Goal: Contribute content: Contribute content

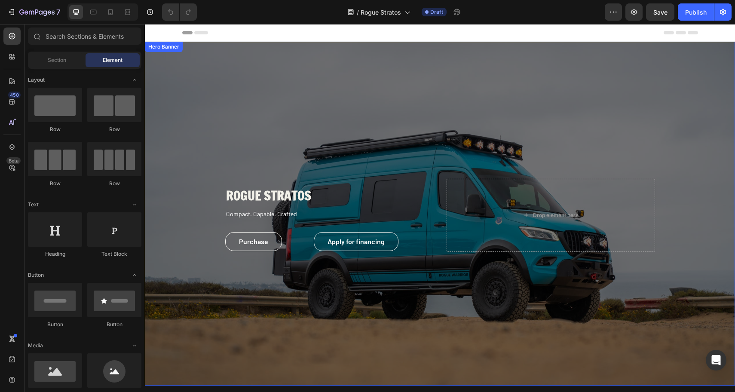
click at [654, 106] on div "Overlay" at bounding box center [440, 214] width 590 height 344
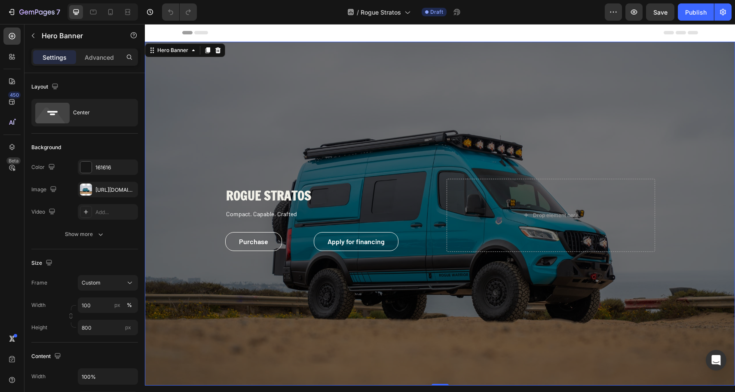
click at [214, 119] on div "Overlay" at bounding box center [440, 214] width 590 height 344
click at [100, 183] on div "[URL][DOMAIN_NAME]" at bounding box center [108, 189] width 60 height 15
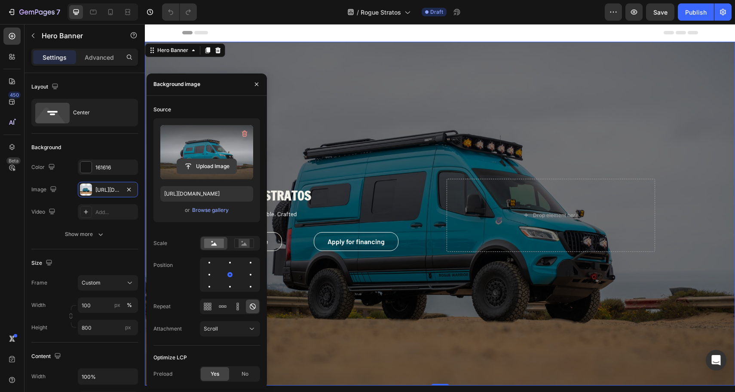
click at [206, 163] on input "file" at bounding box center [206, 166] width 59 height 15
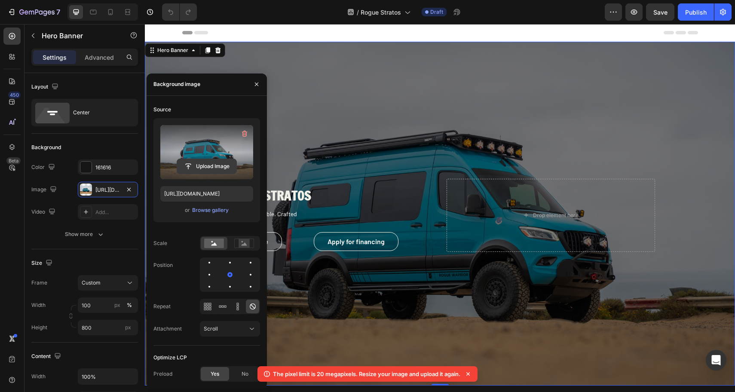
click at [205, 166] on input "file" at bounding box center [206, 166] width 59 height 15
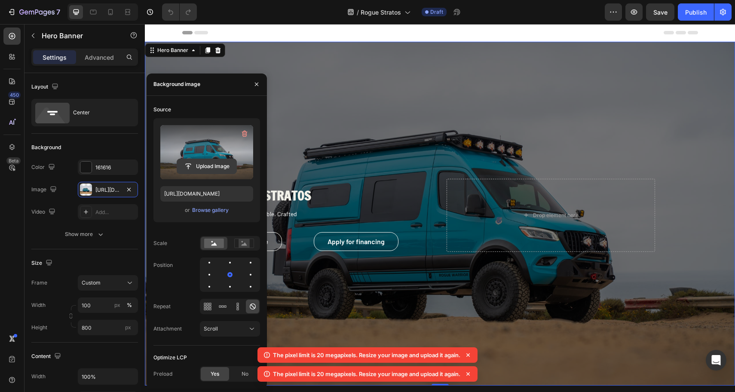
click at [215, 171] on input "file" at bounding box center [206, 166] width 59 height 15
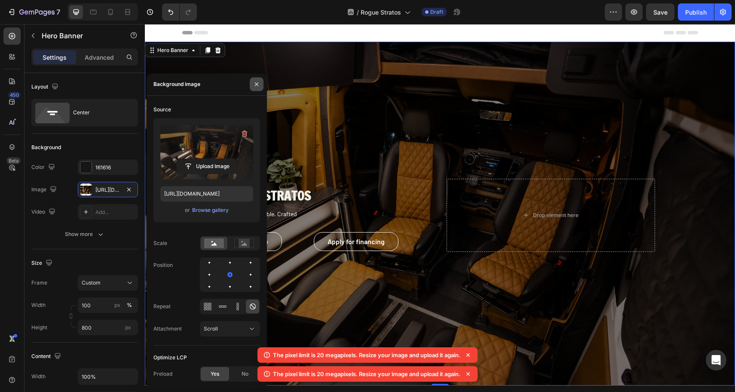
click at [262, 87] on button "button" at bounding box center [257, 84] width 14 height 14
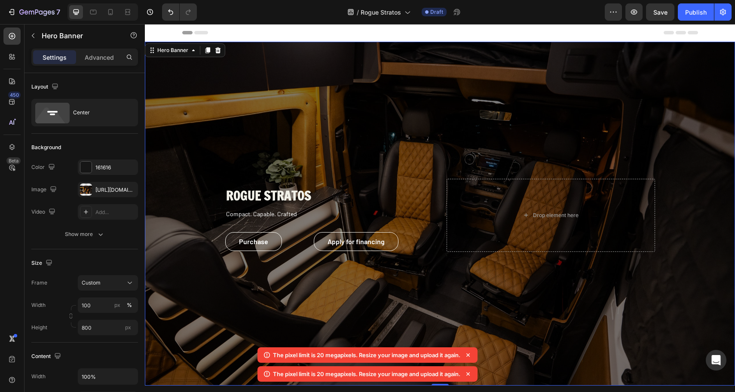
click at [394, 141] on div "Overlay" at bounding box center [440, 214] width 590 height 344
click at [98, 190] on div "[URL][DOMAIN_NAME]" at bounding box center [107, 190] width 25 height 8
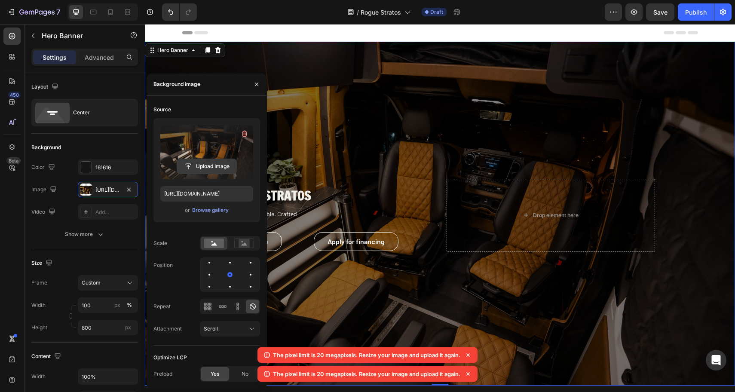
click at [205, 167] on input "file" at bounding box center [206, 166] width 59 height 15
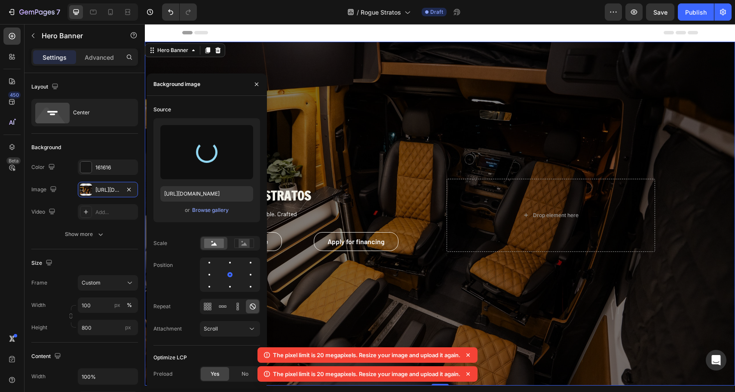
type input "[URL][DOMAIN_NAME]"
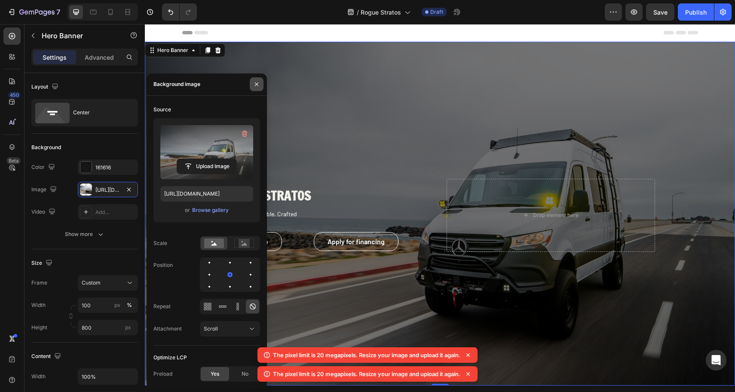
click at [259, 86] on icon "button" at bounding box center [256, 84] width 7 height 7
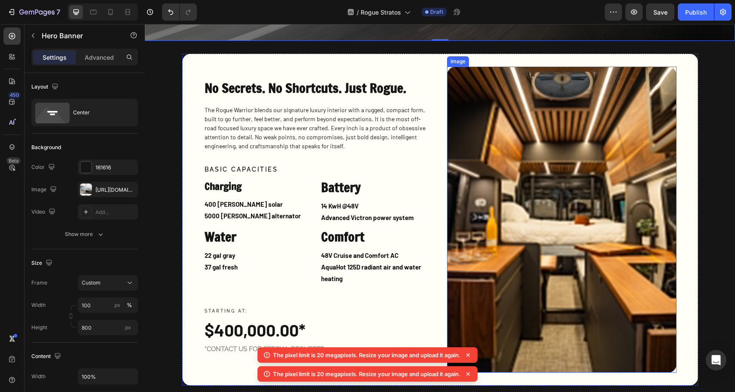
scroll to position [346, 0]
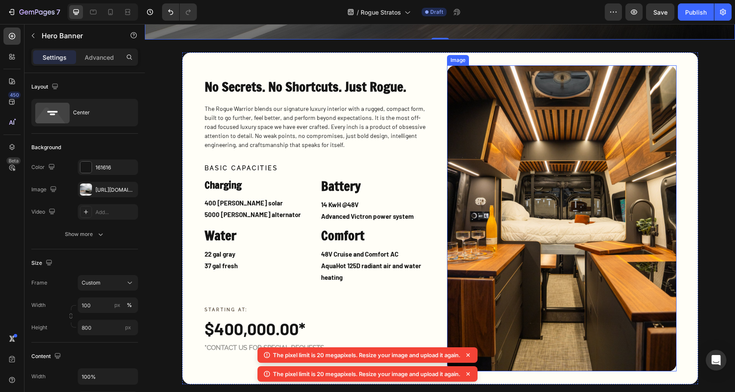
click at [562, 253] on img at bounding box center [561, 218] width 229 height 306
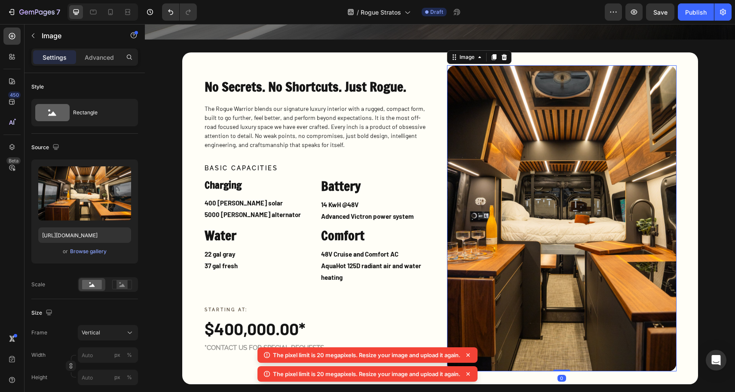
click at [570, 248] on img at bounding box center [561, 218] width 229 height 306
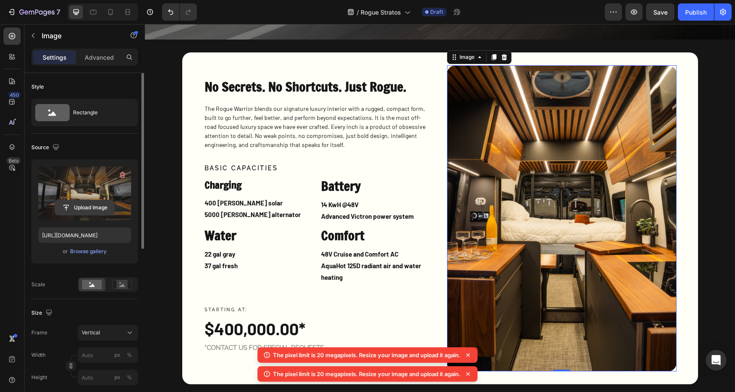
click at [97, 206] on input "file" at bounding box center [84, 207] width 59 height 15
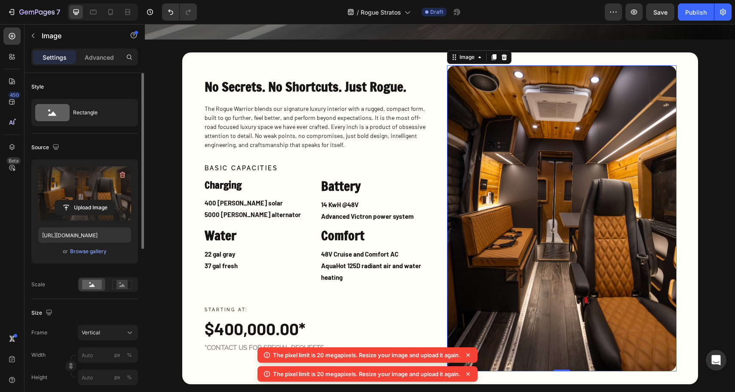
click at [545, 226] on img at bounding box center [561, 218] width 229 height 306
click at [492, 250] on img at bounding box center [561, 218] width 229 height 306
click at [469, 353] on icon at bounding box center [468, 355] width 9 height 9
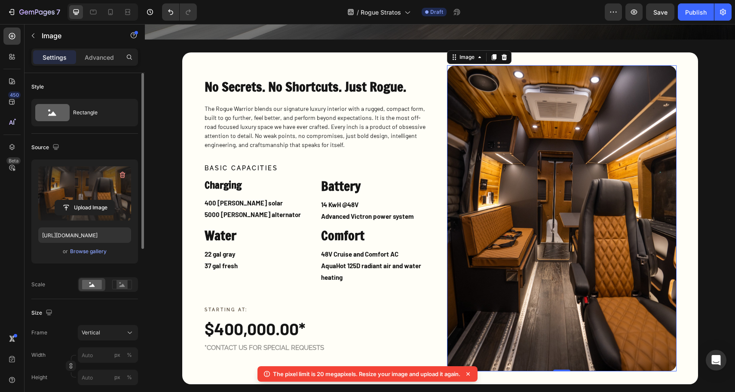
click at [468, 373] on icon at bounding box center [468, 374] width 9 height 9
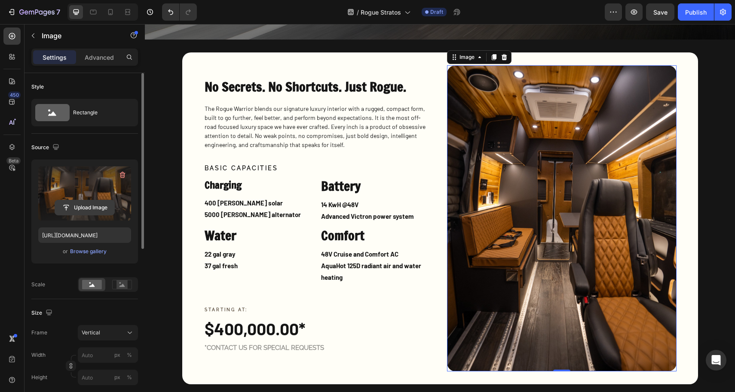
click at [76, 207] on input "file" at bounding box center [84, 207] width 59 height 15
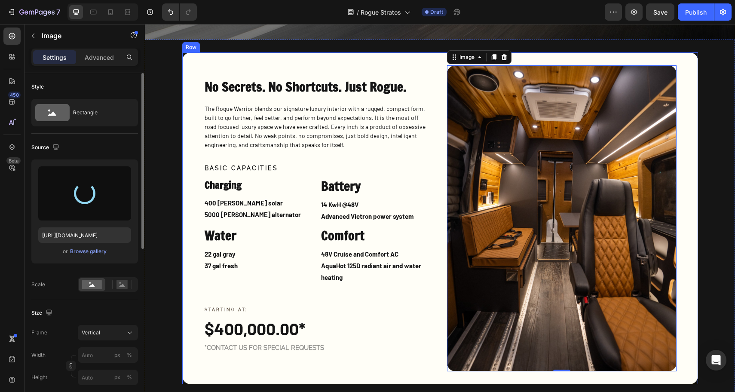
type input "[URL][DOMAIN_NAME]"
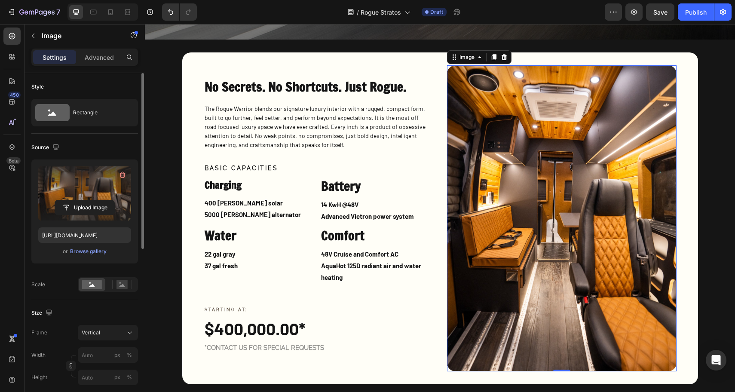
click at [626, 216] on img at bounding box center [561, 218] width 229 height 306
click at [584, 218] on img at bounding box center [561, 218] width 229 height 306
click at [73, 207] on input "file" at bounding box center [84, 207] width 59 height 15
type input "C:\fakepath\DSC03647-2.jpg"
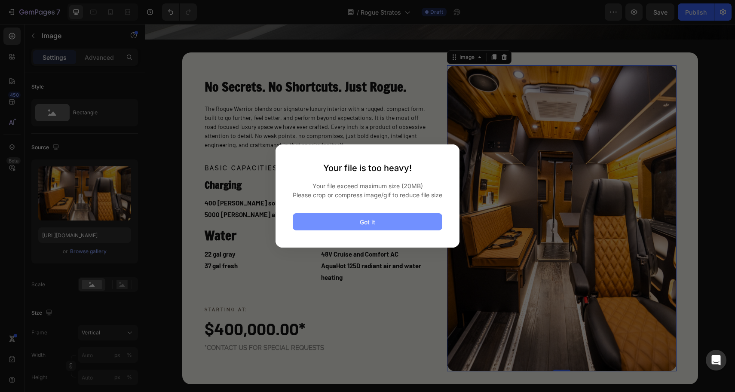
click at [410, 230] on button "Got it" at bounding box center [368, 221] width 150 height 17
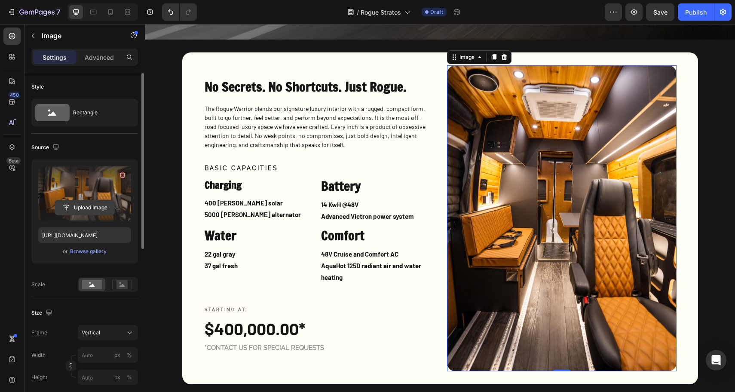
click at [92, 208] on input "file" at bounding box center [84, 207] width 59 height 15
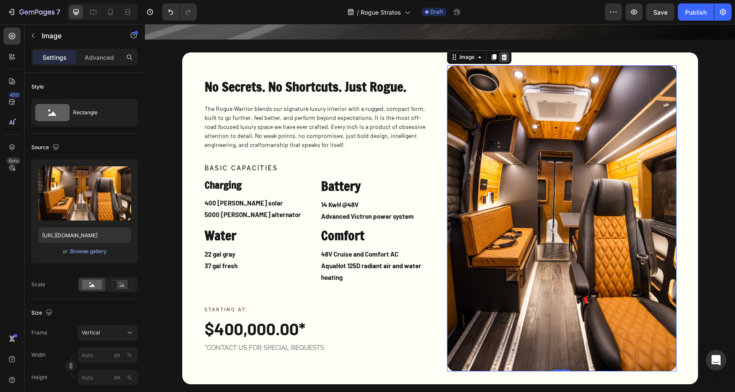
click at [501, 58] on icon at bounding box center [504, 57] width 7 height 7
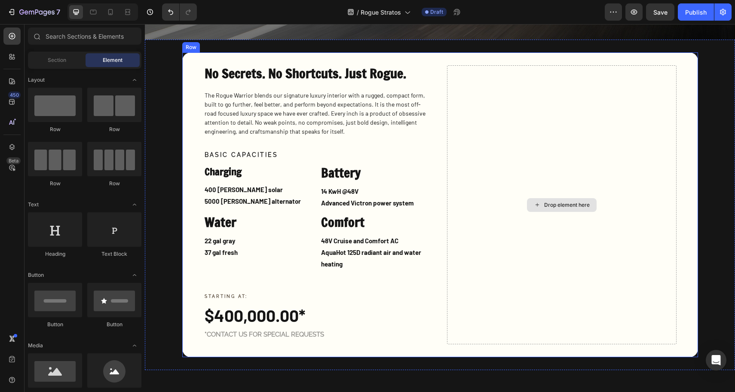
click at [564, 206] on div "Drop element here" at bounding box center [567, 205] width 46 height 7
click at [538, 202] on div "Drop element here" at bounding box center [562, 205] width 70 height 14
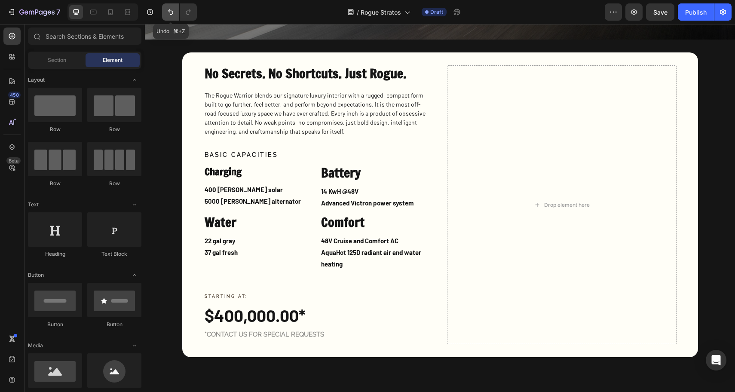
click at [169, 9] on icon "Undo/Redo" at bounding box center [170, 12] width 5 height 6
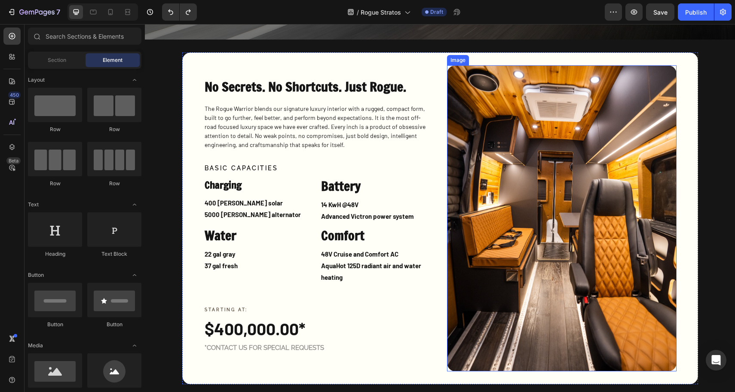
click at [611, 197] on img at bounding box center [561, 218] width 229 height 306
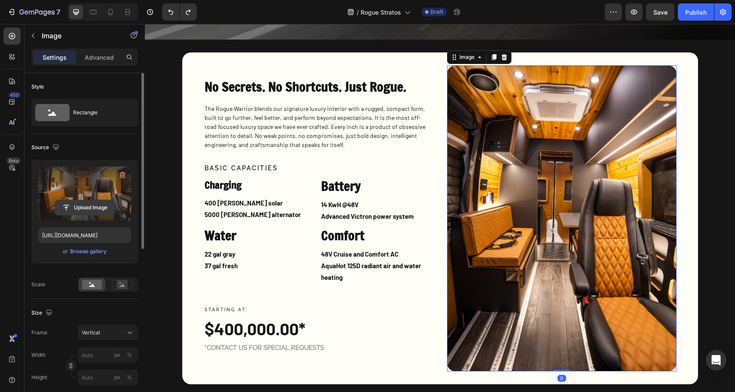
click at [90, 203] on input "file" at bounding box center [84, 207] width 59 height 15
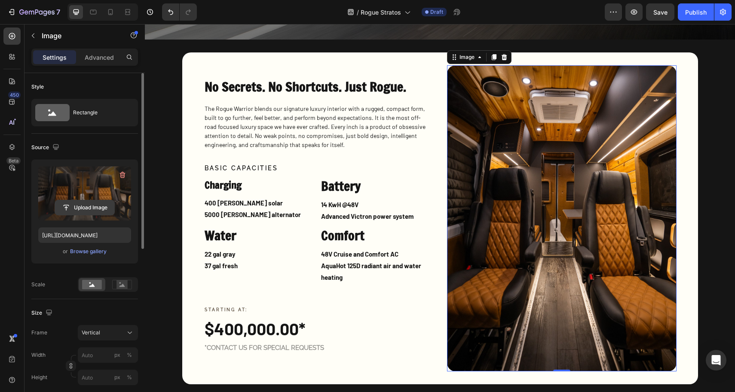
click at [94, 207] on input "file" at bounding box center [84, 207] width 59 height 15
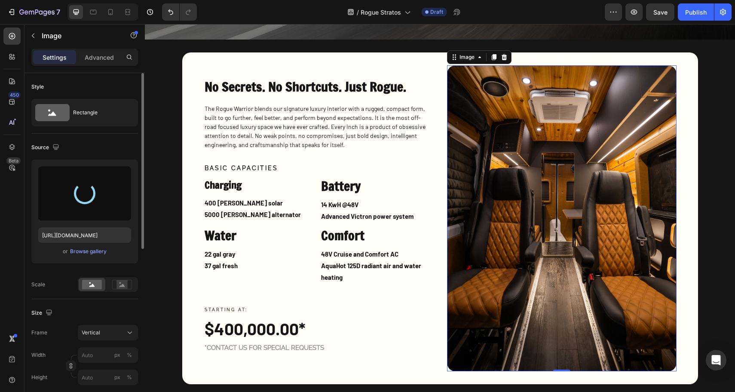
type input "[URL][DOMAIN_NAME]"
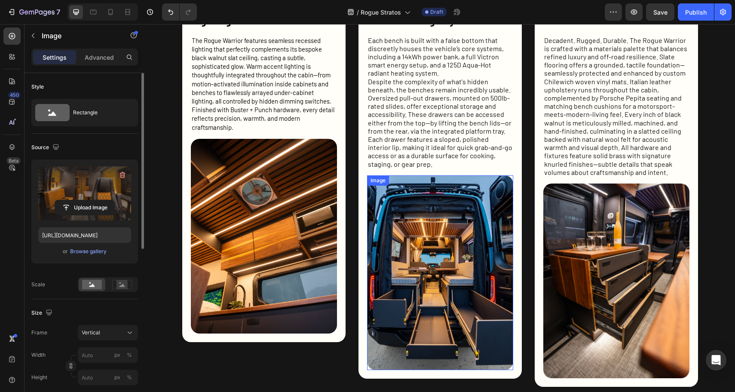
scroll to position [788, 0]
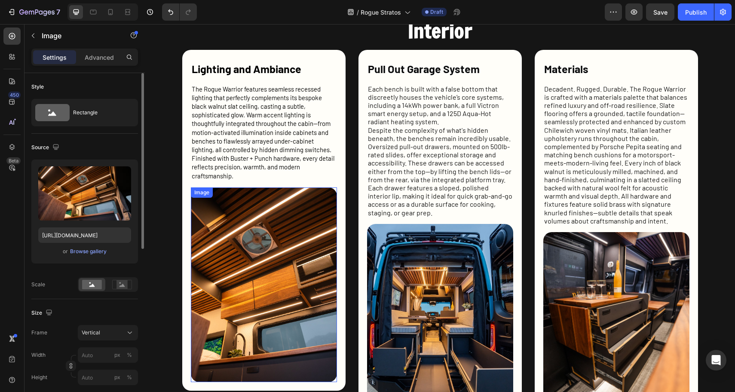
click at [293, 280] on img at bounding box center [264, 284] width 146 height 195
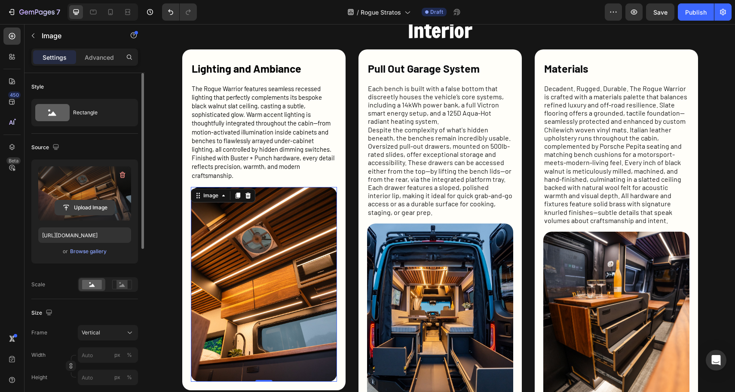
click at [78, 205] on input "file" at bounding box center [84, 207] width 59 height 15
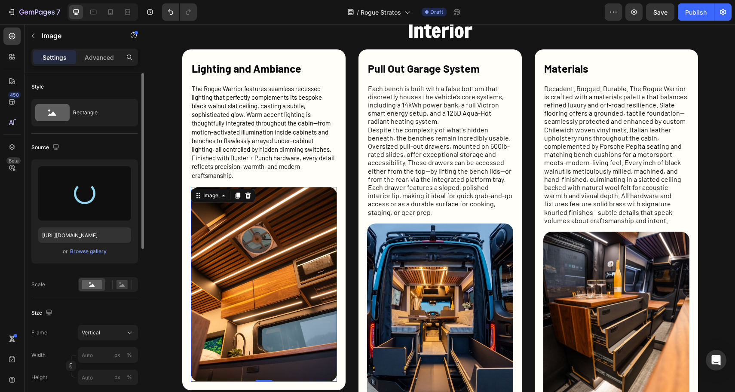
type input "[URL][DOMAIN_NAME]"
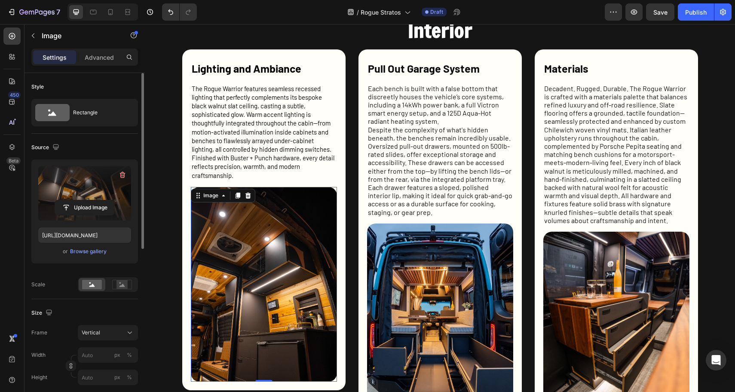
click at [229, 284] on img at bounding box center [264, 284] width 146 height 195
click at [438, 320] on img at bounding box center [440, 320] width 146 height 195
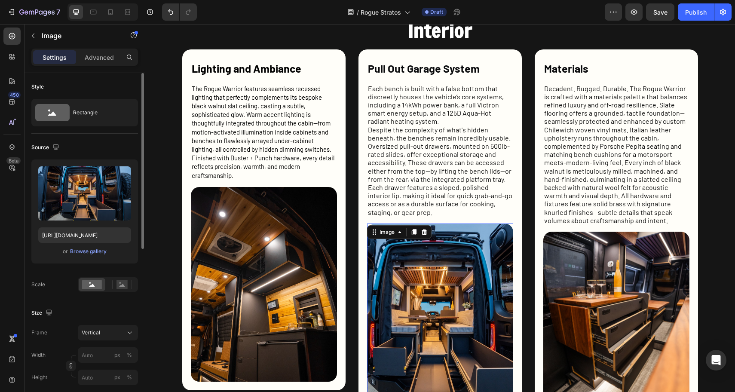
click at [246, 268] on img at bounding box center [264, 284] width 146 height 195
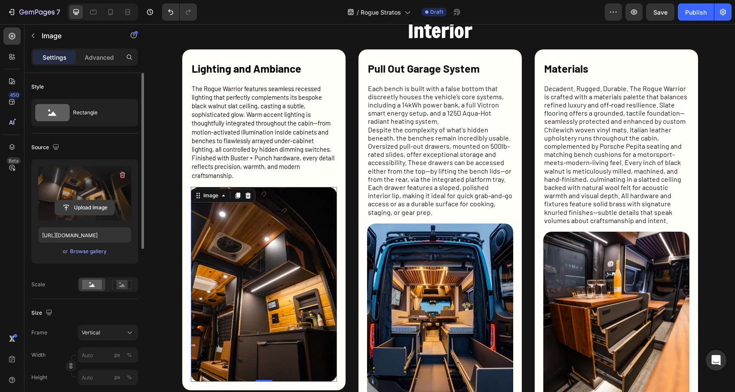
click at [89, 208] on input "file" at bounding box center [84, 207] width 59 height 15
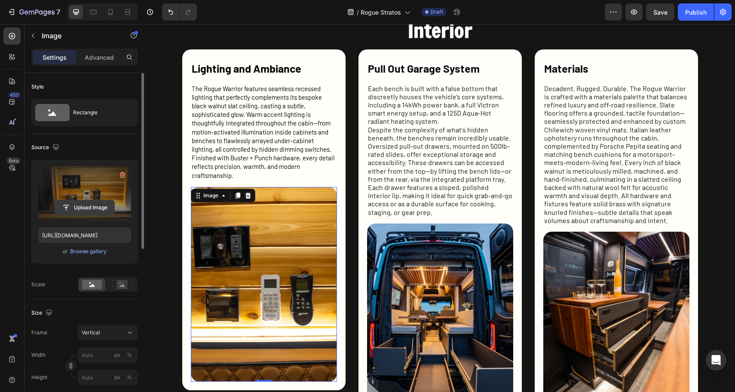
click at [70, 205] on input "file" at bounding box center [84, 207] width 59 height 15
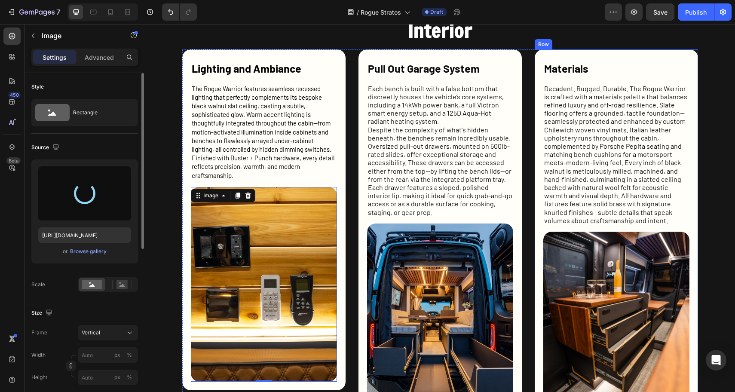
type input "[URL][DOMAIN_NAME]"
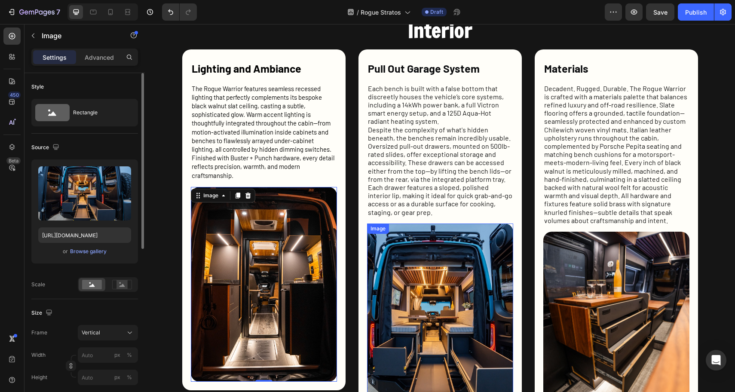
click at [450, 326] on img at bounding box center [440, 320] width 146 height 195
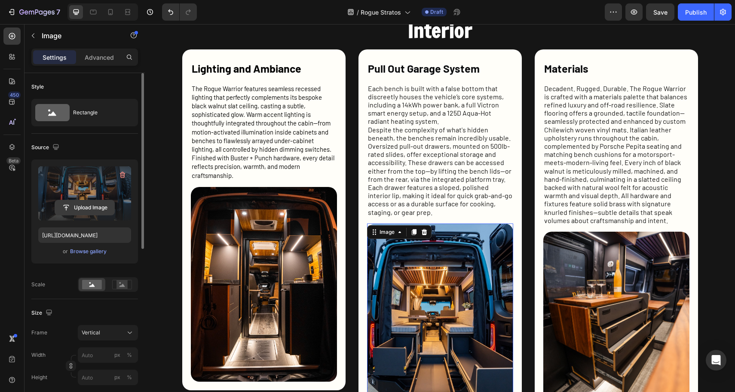
click at [93, 210] on input "file" at bounding box center [84, 207] width 59 height 15
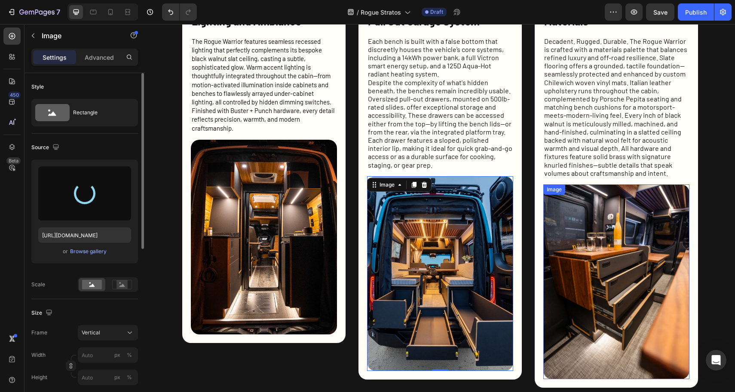
scroll to position [785, 0]
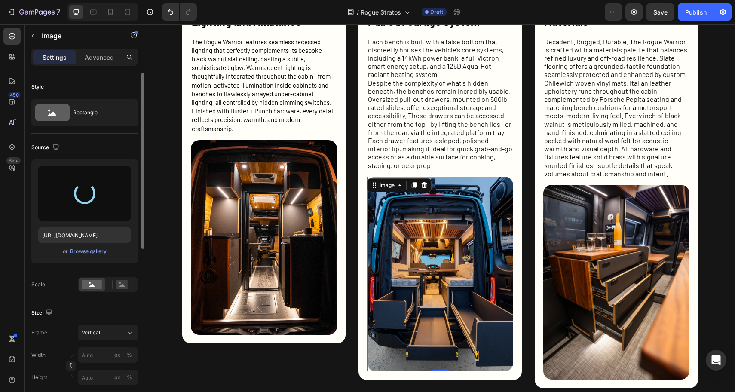
type input "[URL][DOMAIN_NAME]"
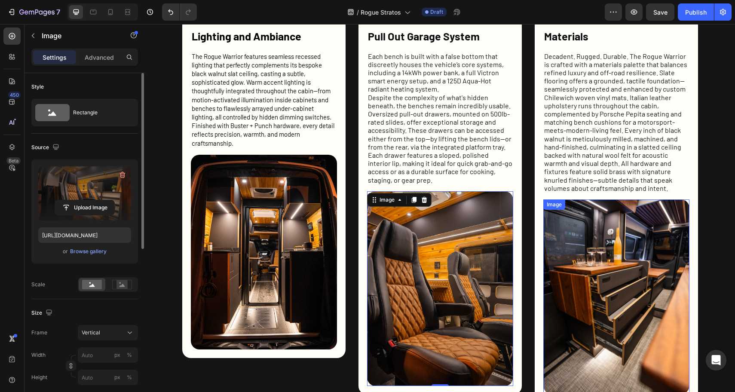
scroll to position [855, 0]
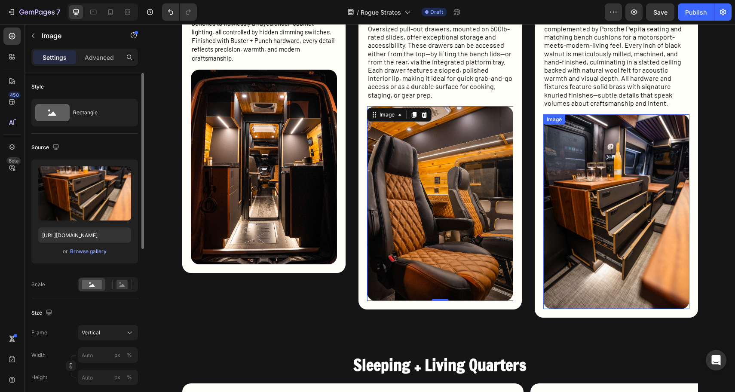
click at [605, 200] on img at bounding box center [616, 211] width 146 height 195
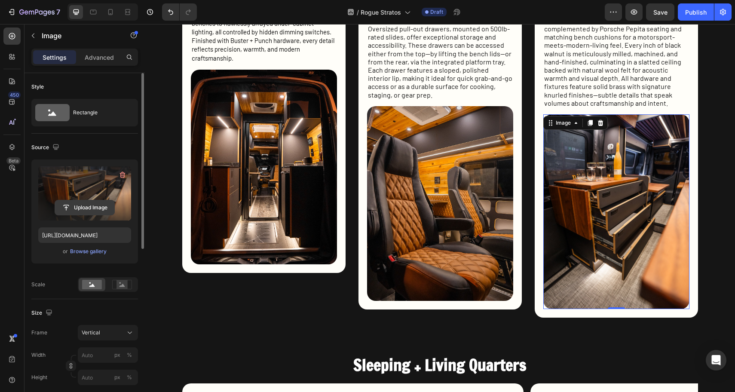
click at [88, 206] on input "file" at bounding box center [84, 207] width 59 height 15
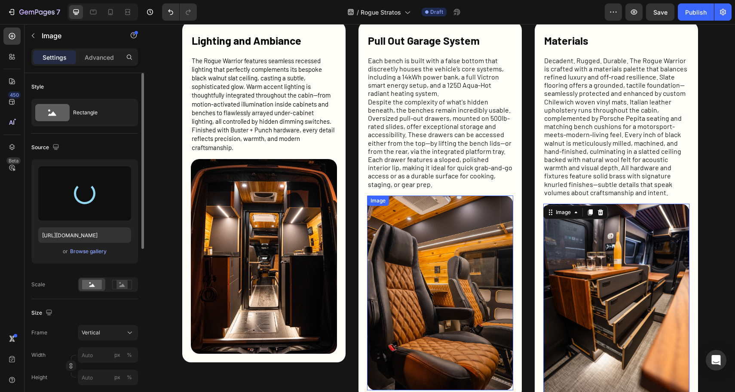
type input "[URL][DOMAIN_NAME]"
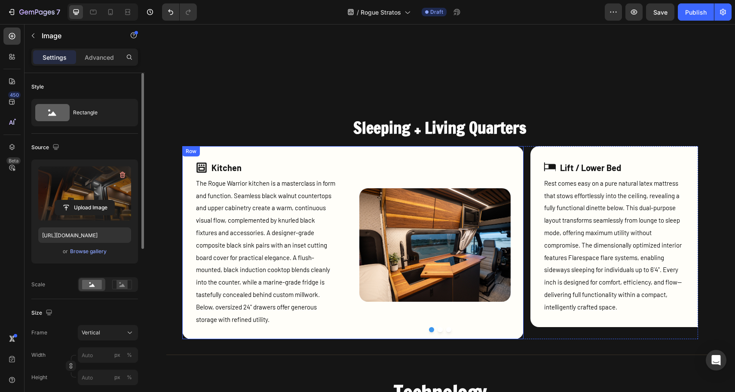
scroll to position [1090, 0]
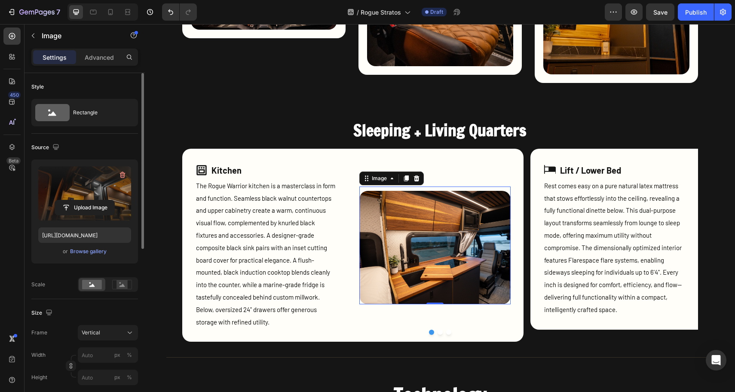
click at [434, 245] on img at bounding box center [434, 247] width 151 height 113
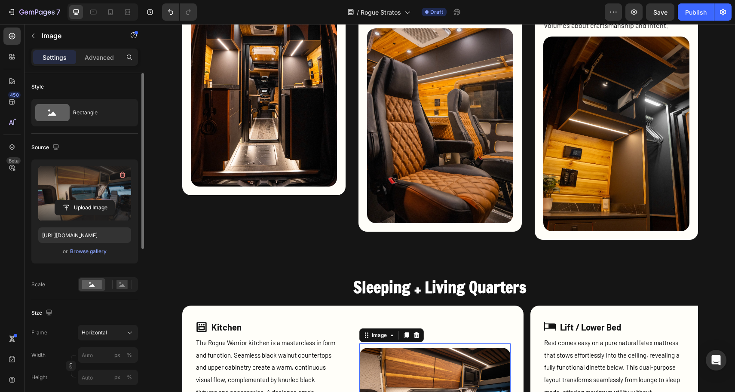
scroll to position [932, 0]
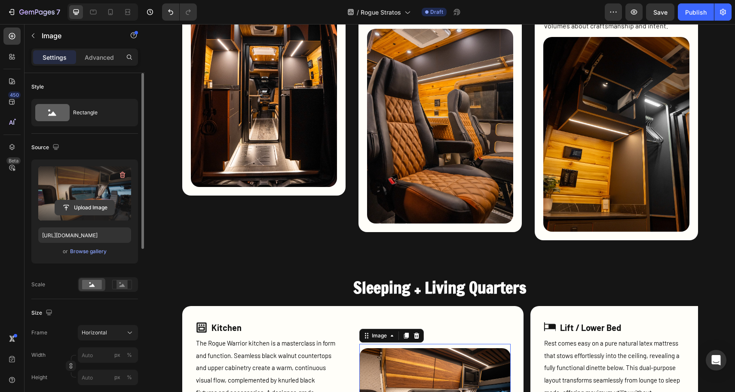
click at [73, 204] on input "file" at bounding box center [84, 207] width 59 height 15
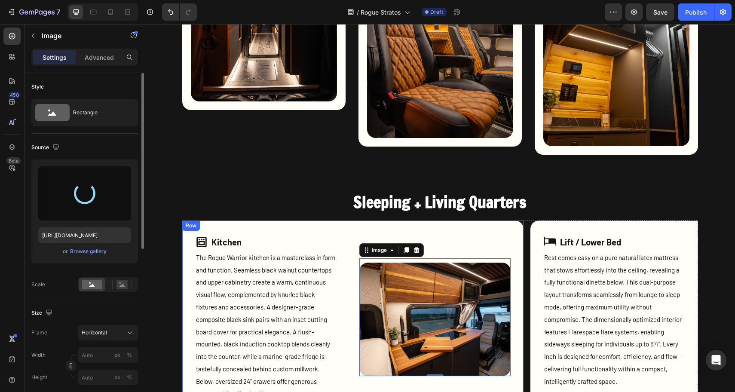
scroll to position [1095, 0]
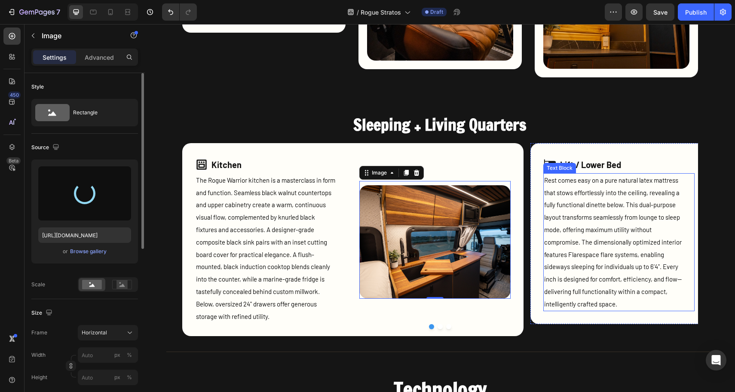
type input "[URL][DOMAIN_NAME]"
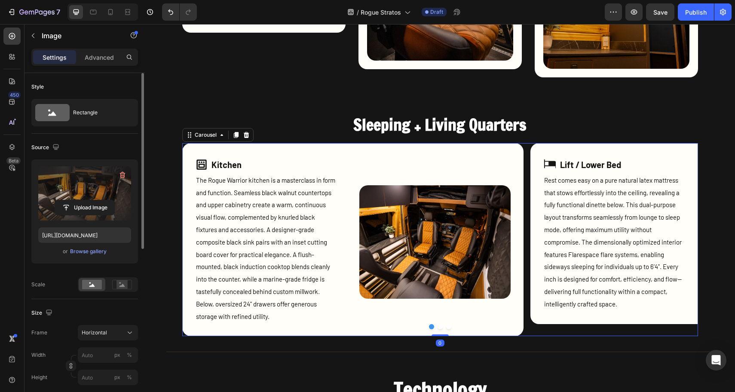
click at [439, 327] on div at bounding box center [440, 326] width 516 height 5
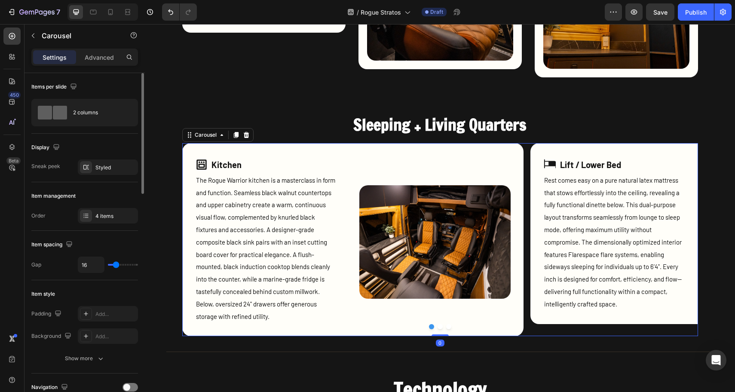
click at [437, 327] on button "Dot" at bounding box center [439, 326] width 5 height 5
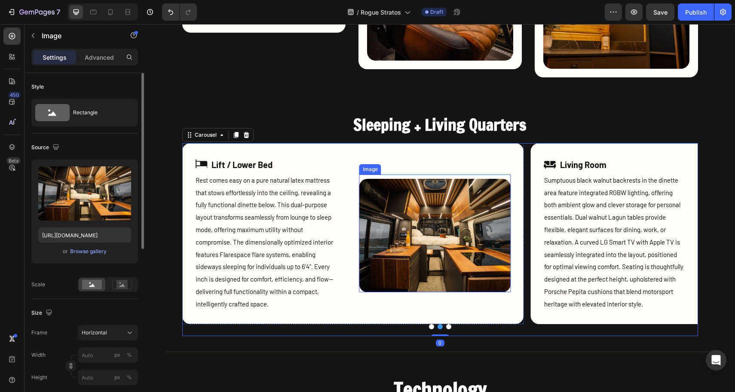
click at [471, 252] on img at bounding box center [434, 235] width 151 height 113
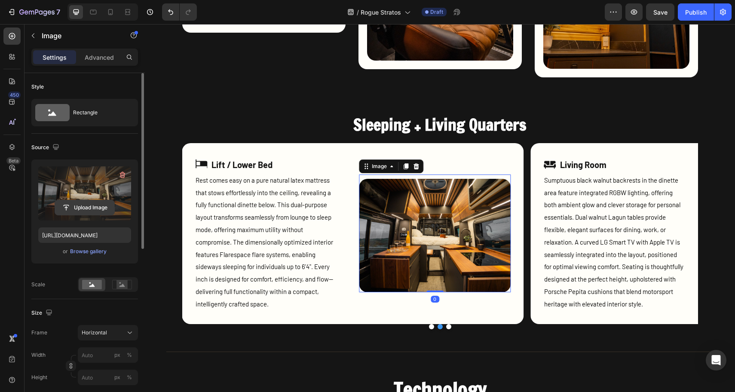
click at [81, 212] on input "file" at bounding box center [84, 207] width 59 height 15
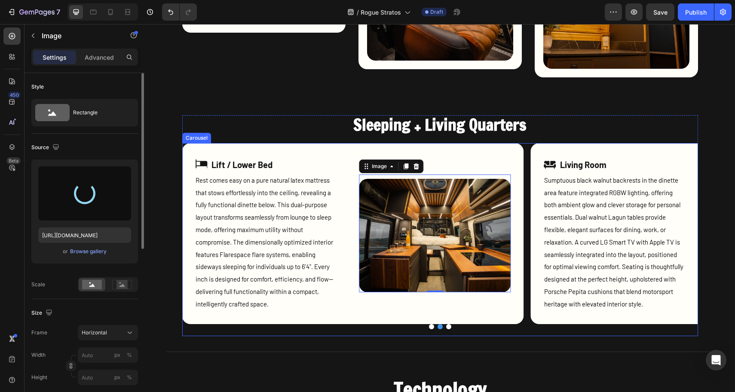
type input "[URL][DOMAIN_NAME]"
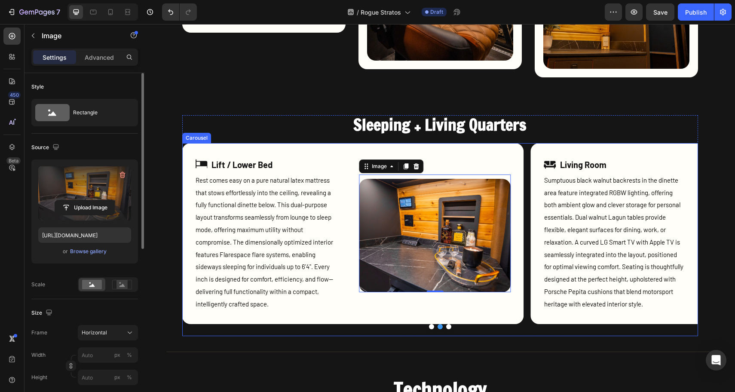
click at [446, 327] on button "Dot" at bounding box center [448, 326] width 5 height 5
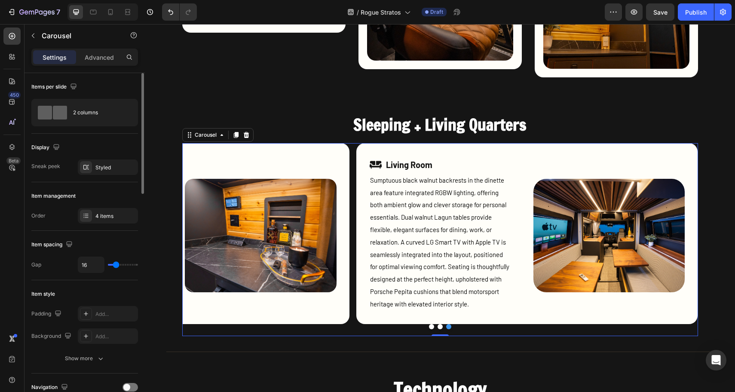
click at [425, 329] on div at bounding box center [440, 326] width 516 height 5
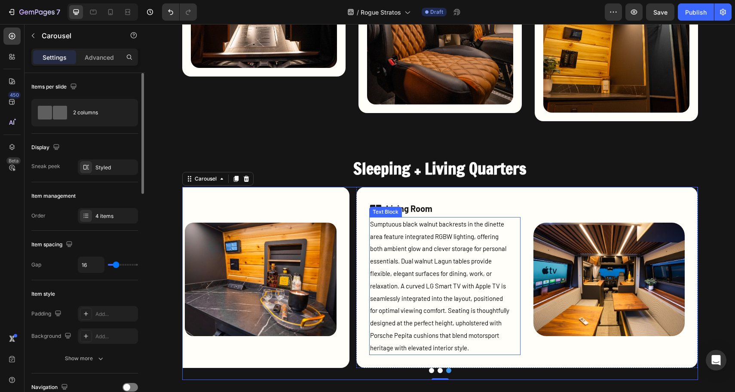
scroll to position [1102, 0]
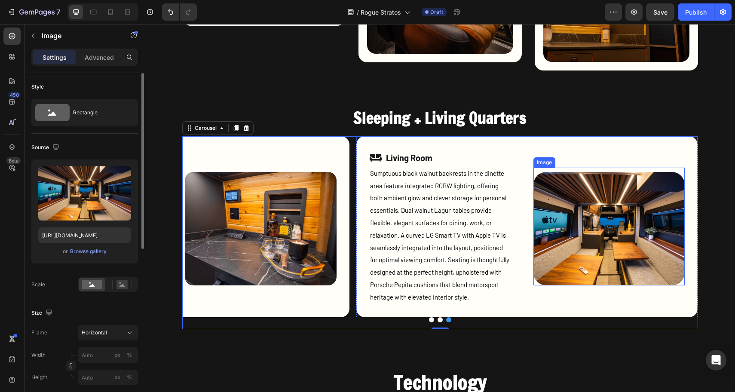
click at [583, 227] on img at bounding box center [608, 228] width 151 height 113
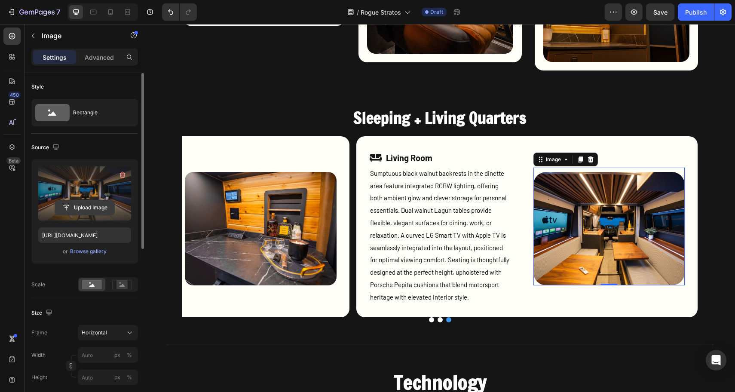
click at [80, 207] on input "file" at bounding box center [84, 207] width 59 height 15
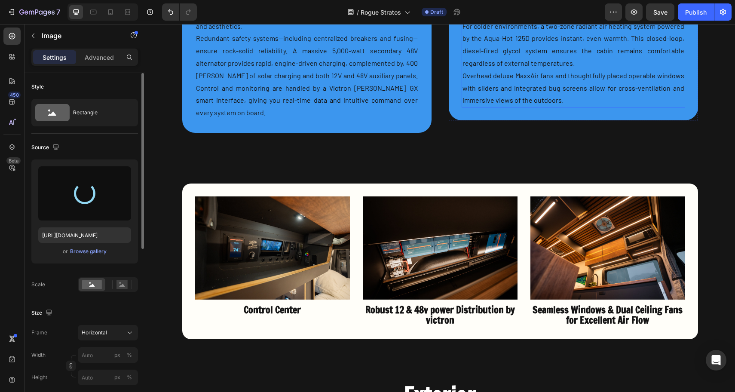
scroll to position [1718, 0]
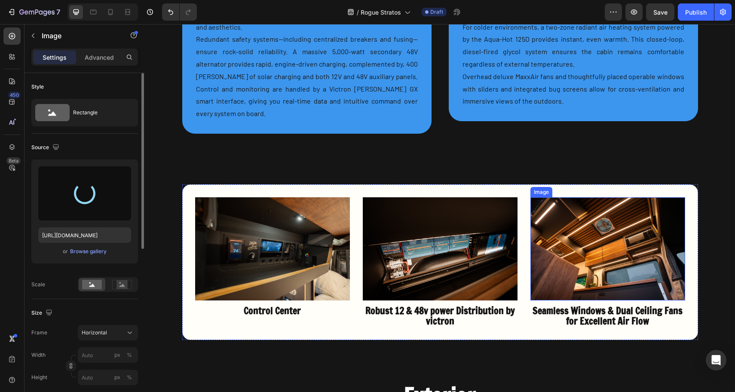
type input "[URL][DOMAIN_NAME]"
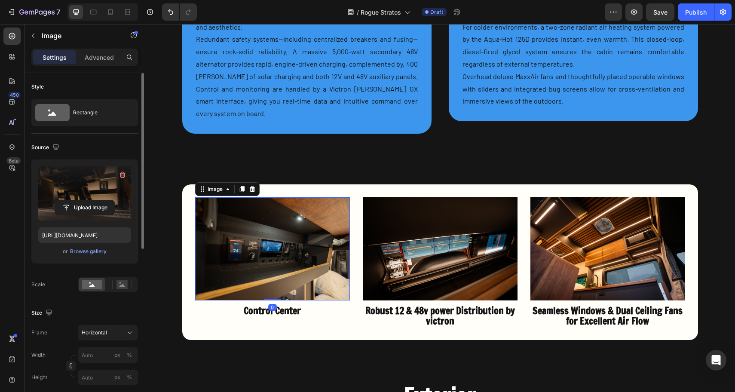
click at [303, 227] on img at bounding box center [272, 248] width 155 height 103
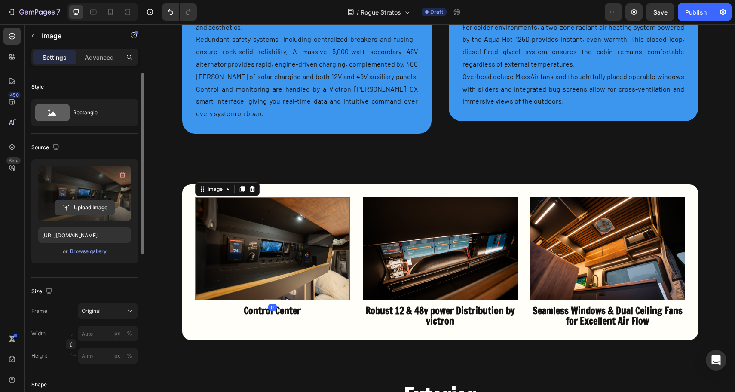
click at [81, 203] on input "file" at bounding box center [84, 207] width 59 height 15
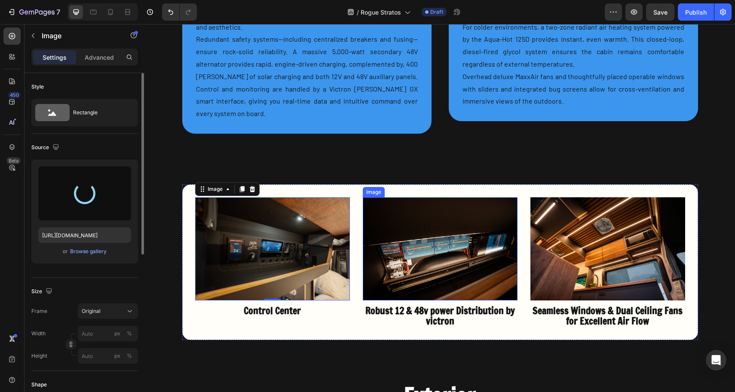
type input "[URL][DOMAIN_NAME]"
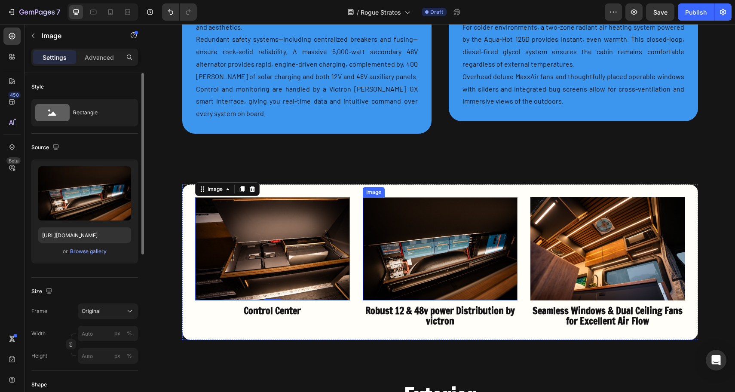
click at [440, 227] on img at bounding box center [440, 248] width 155 height 103
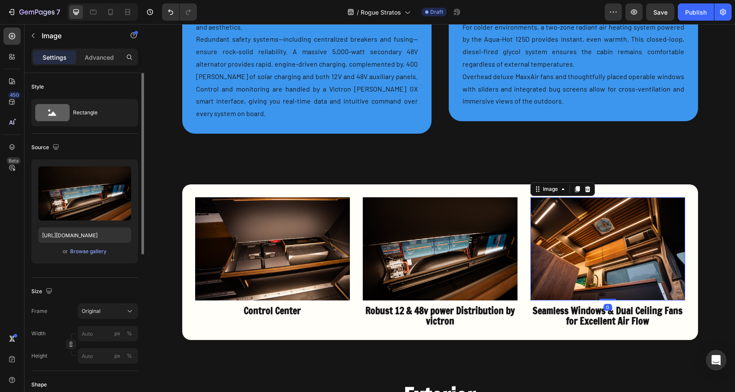
click at [593, 226] on img at bounding box center [607, 248] width 155 height 103
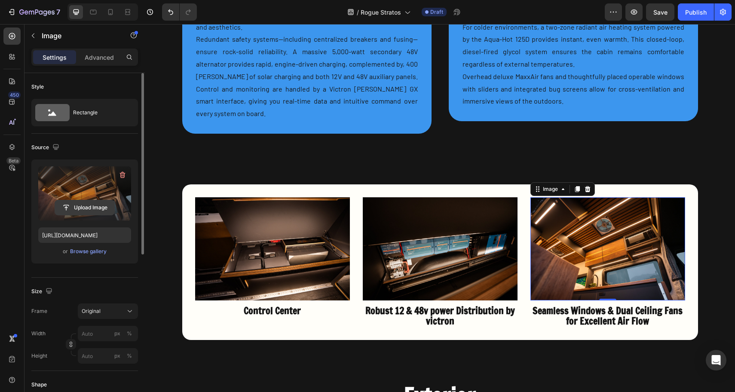
click at [83, 205] on input "file" at bounding box center [84, 207] width 59 height 15
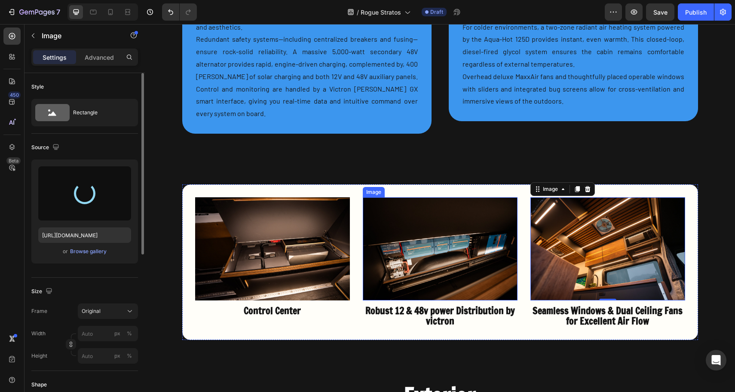
type input "[URL][DOMAIN_NAME]"
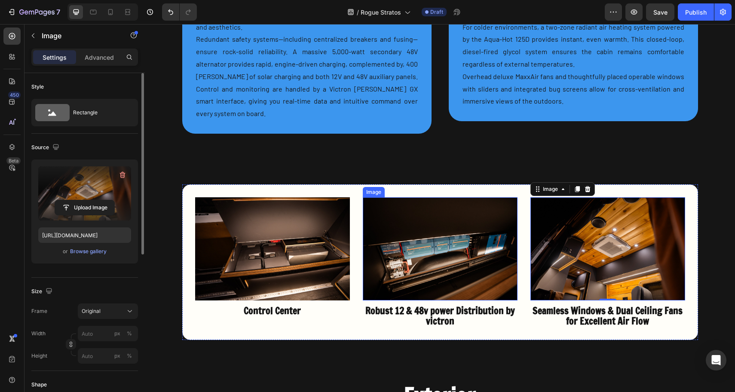
click at [437, 227] on img at bounding box center [440, 248] width 155 height 103
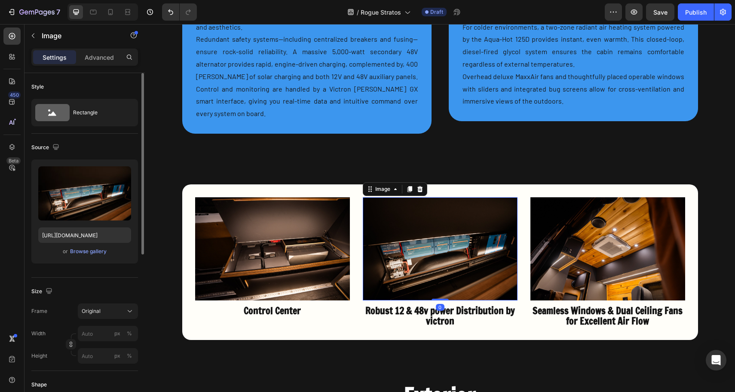
click at [442, 228] on img at bounding box center [440, 248] width 155 height 103
click at [425, 227] on img at bounding box center [440, 248] width 155 height 103
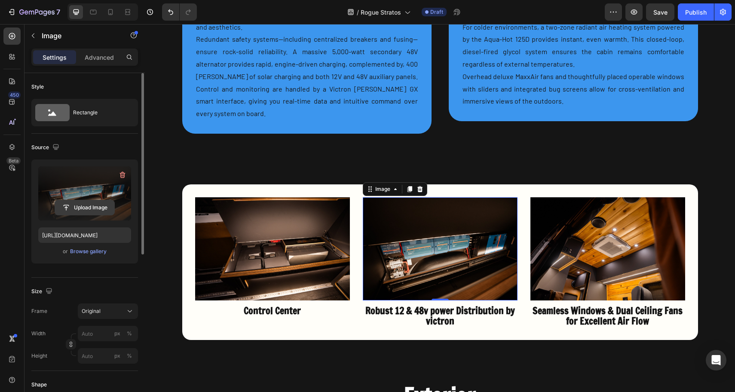
click at [91, 208] on input "file" at bounding box center [84, 207] width 59 height 15
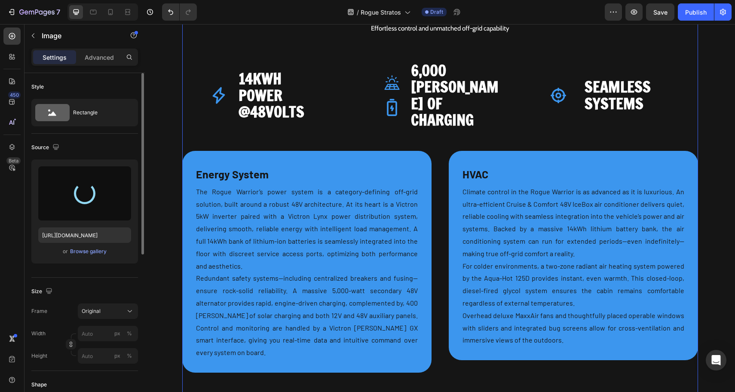
type input "[URL][DOMAIN_NAME]"
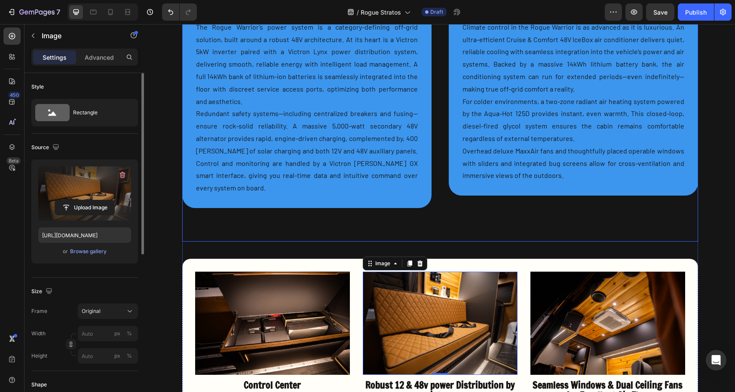
scroll to position [1722, 0]
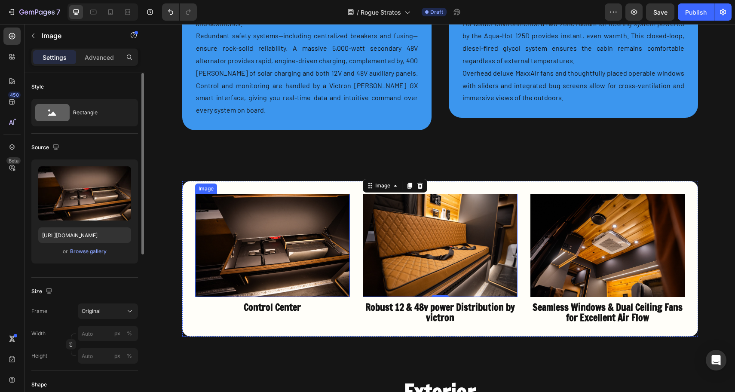
click at [310, 223] on img at bounding box center [272, 245] width 155 height 103
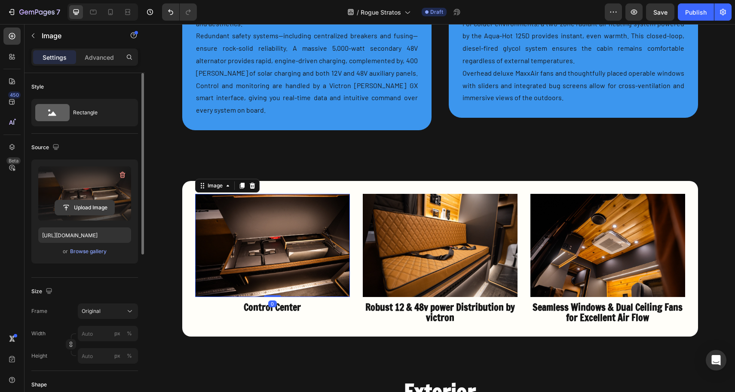
click at [79, 209] on input "file" at bounding box center [84, 207] width 59 height 15
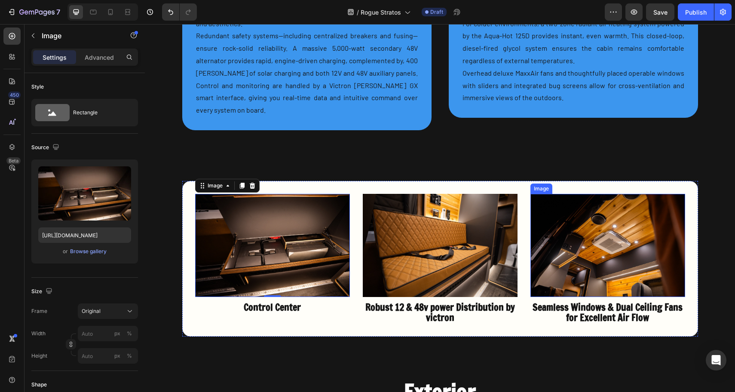
type input "[URL][DOMAIN_NAME]"
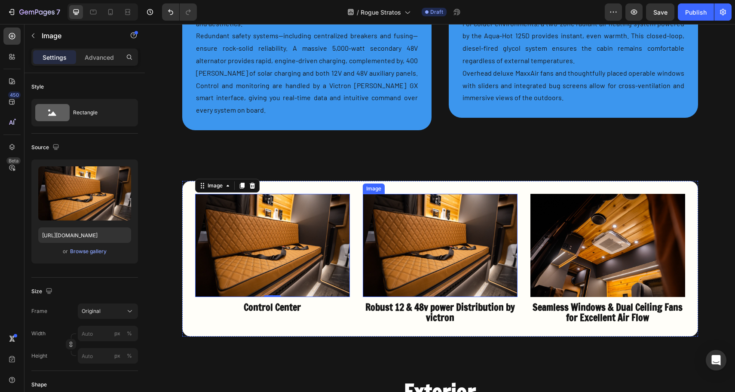
click at [461, 212] on img at bounding box center [440, 245] width 155 height 103
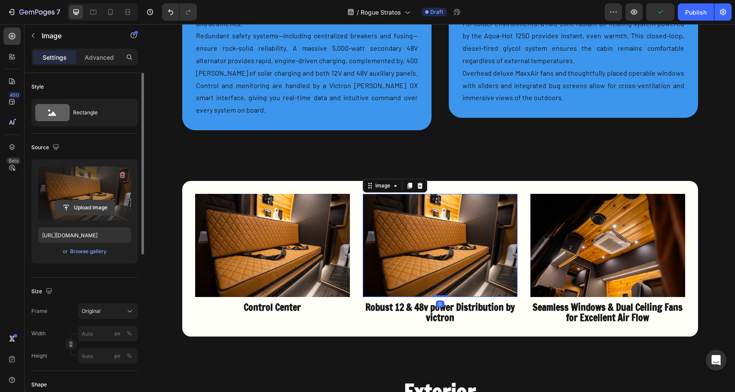
click at [102, 205] on input "file" at bounding box center [84, 207] width 59 height 15
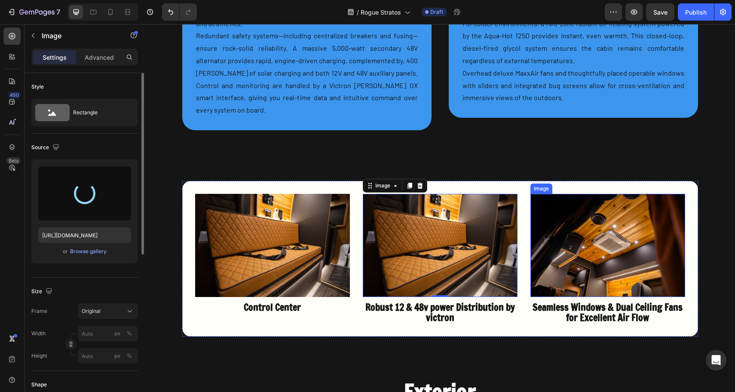
type input "[URL][DOMAIN_NAME]"
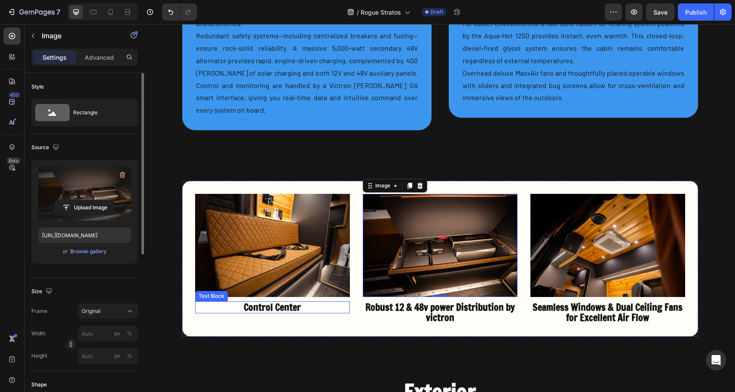
click at [252, 302] on p "Control Center" at bounding box center [272, 307] width 153 height 10
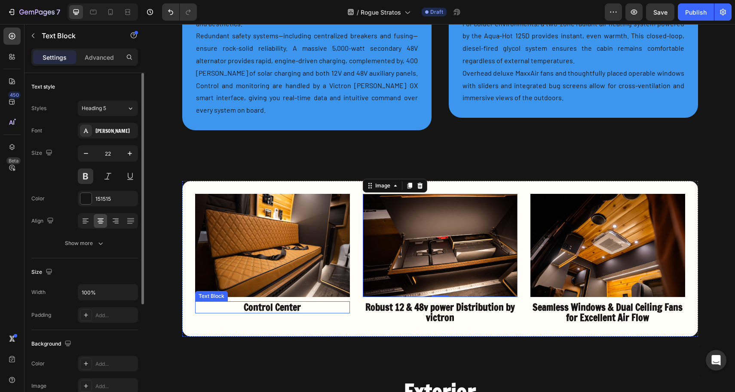
click at [252, 302] on p "Control Center" at bounding box center [272, 307] width 153 height 10
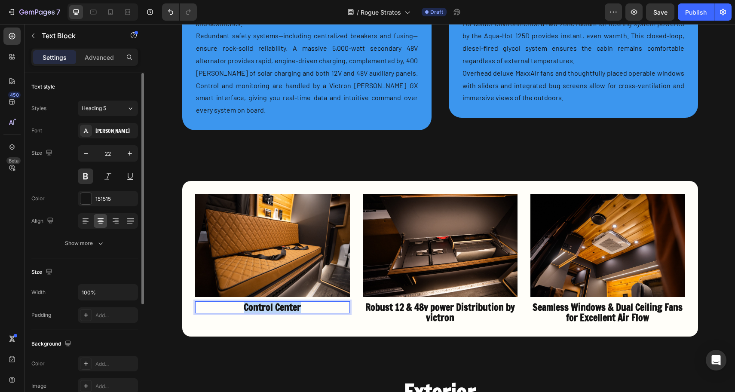
click at [252, 302] on p "Control Center" at bounding box center [272, 307] width 153 height 10
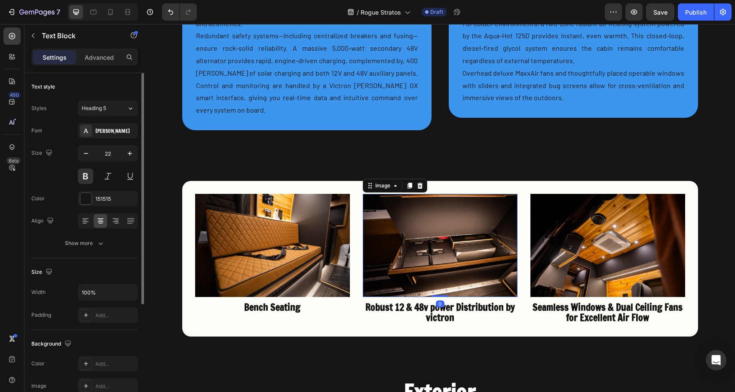
drag, startPoint x: 467, startPoint y: 263, endPoint x: 439, endPoint y: 242, distance: 35.2
click at [467, 263] on img at bounding box center [440, 245] width 155 height 103
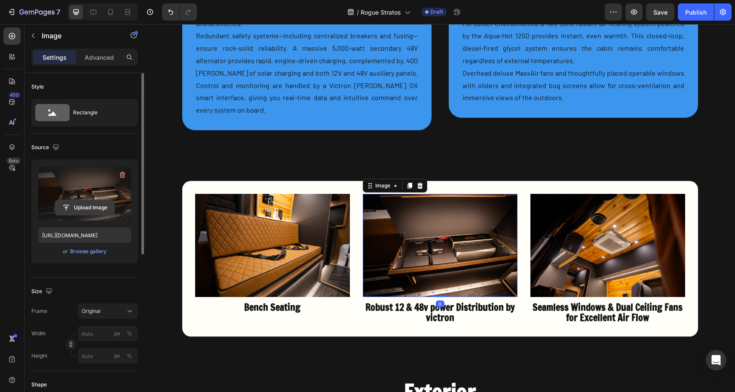
click at [89, 201] on input "file" at bounding box center [84, 207] width 59 height 15
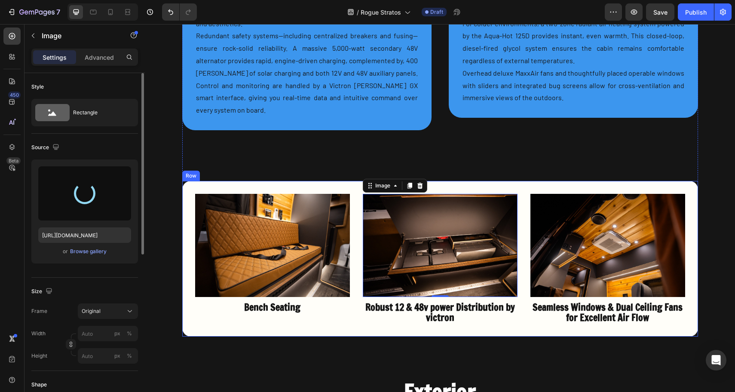
type input "[URL][DOMAIN_NAME]"
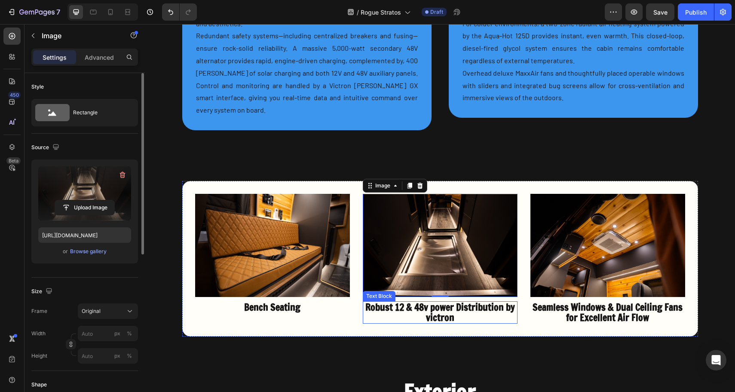
click at [468, 302] on p "Robust 12 & 48v power Distribution by victron" at bounding box center [440, 312] width 153 height 21
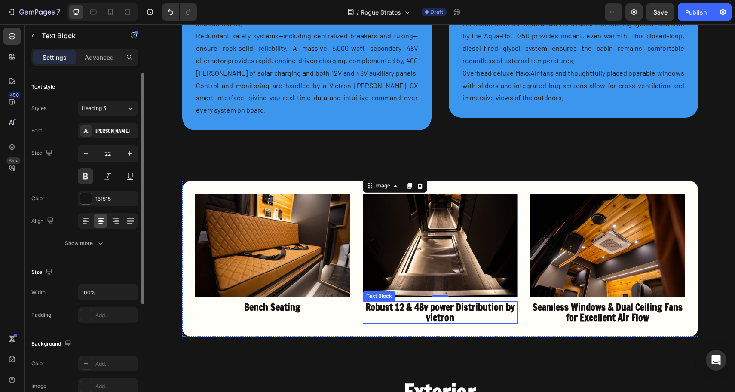
click at [468, 302] on p "Robust 12 & 48v power Distribution by victron" at bounding box center [440, 312] width 153 height 21
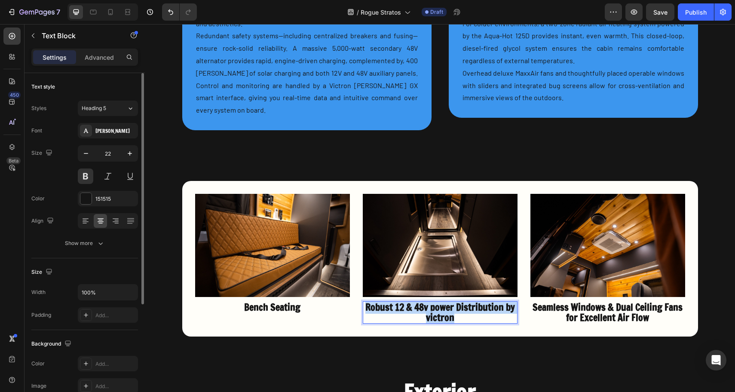
click at [468, 302] on p "Robust 12 & 48v power Distribution by victron" at bounding box center [440, 312] width 153 height 21
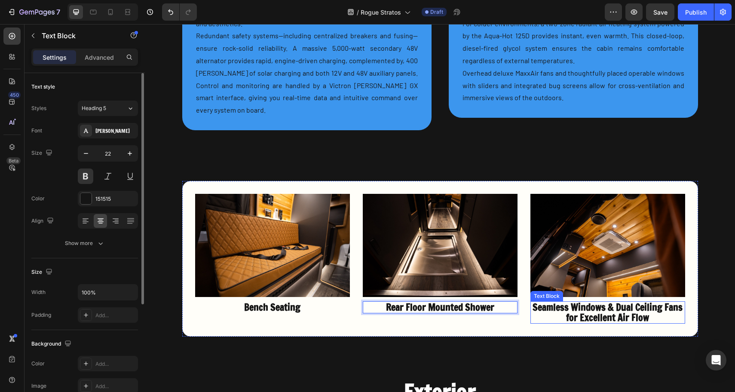
click at [612, 302] on p "Seamless Windows & Dual Ceiling Fans for Excellent Air Flow" at bounding box center [607, 312] width 153 height 21
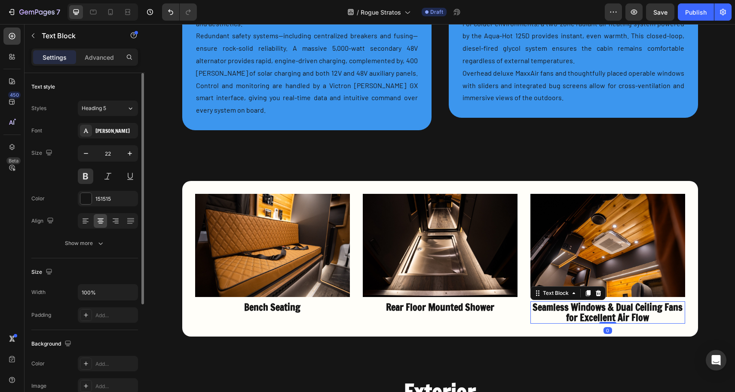
click at [612, 302] on p "Seamless Windows & Dual Ceiling Fans for Excellent Air Flow" at bounding box center [607, 312] width 153 height 21
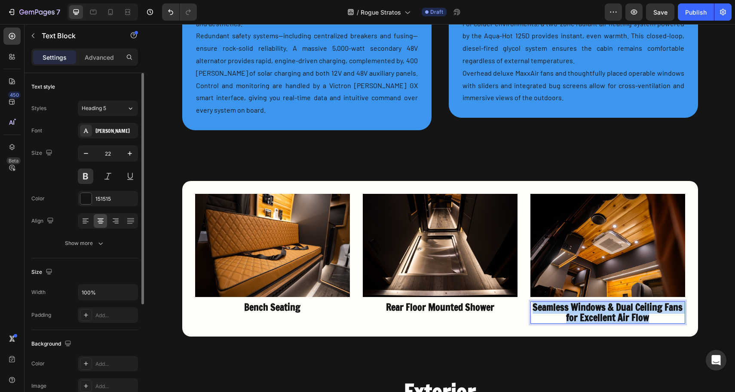
click at [612, 302] on p "Seamless Windows & Dual Ceiling Fans for Excellent Air Flow" at bounding box center [607, 312] width 153 height 21
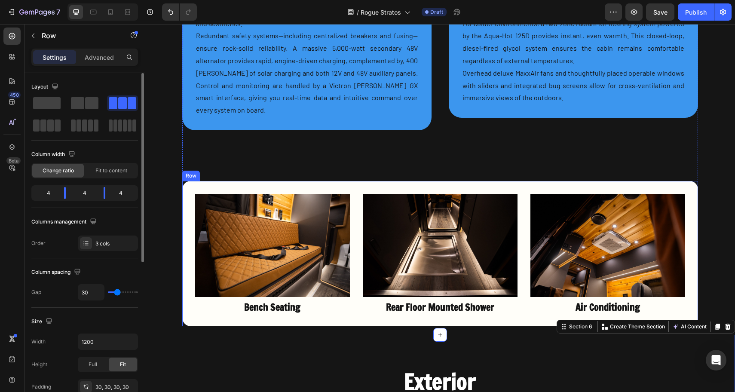
click at [484, 295] on div "Image Bench Seating Text Block Image Rear Floor Mounted Shower Text Block Image…" at bounding box center [440, 253] width 516 height 145
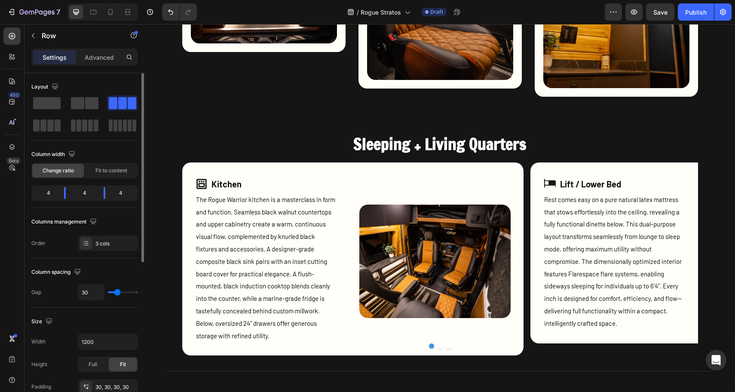
scroll to position [1074, 0]
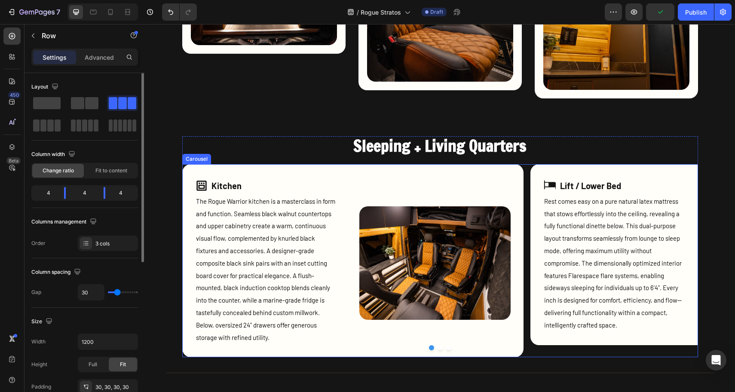
click at [437, 348] on button "Dot" at bounding box center [439, 347] width 5 height 5
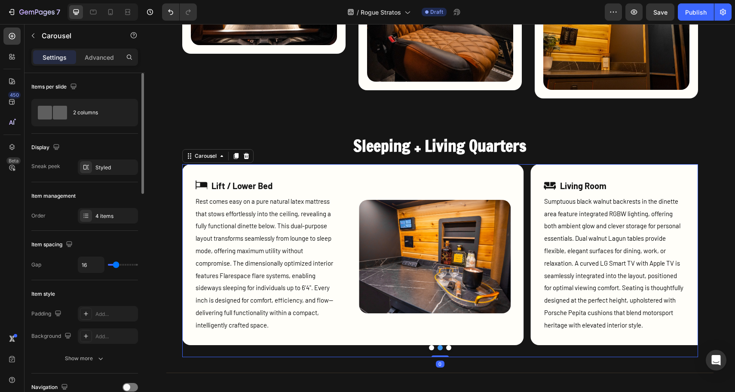
click at [446, 347] on button "Dot" at bounding box center [448, 347] width 5 height 5
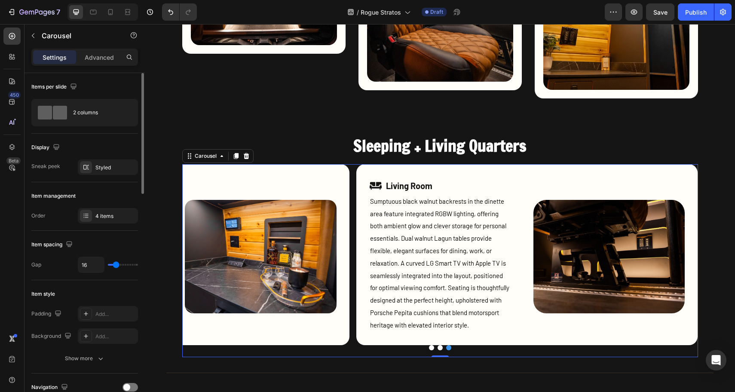
click at [419, 349] on div at bounding box center [440, 347] width 516 height 5
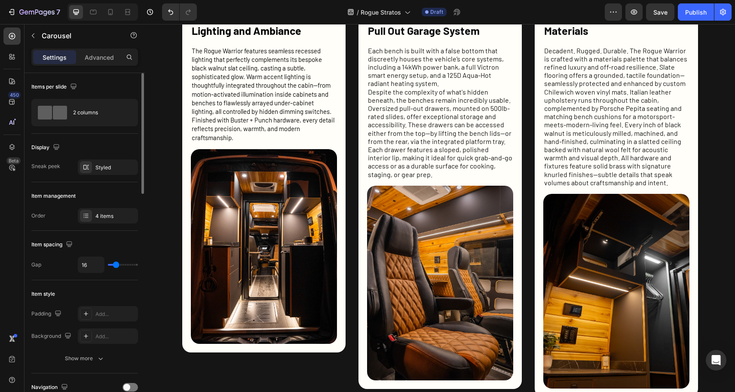
scroll to position [798, 0]
